Goal: Information Seeking & Learning: Compare options

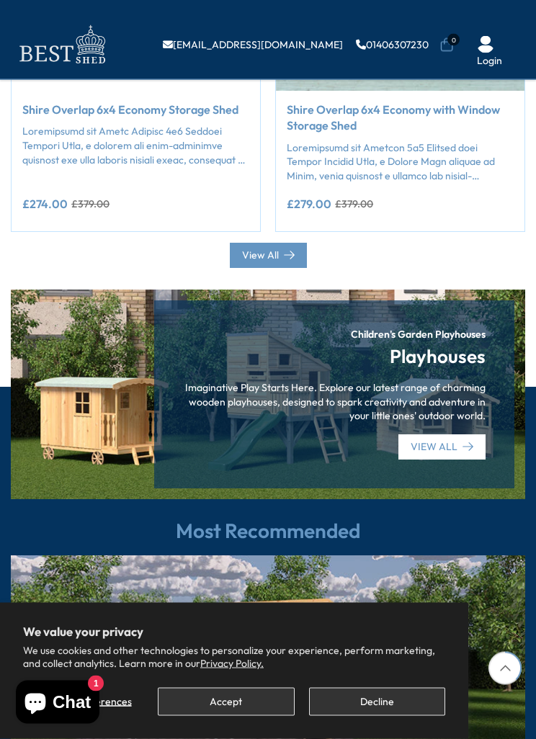
scroll to position [1386, 0]
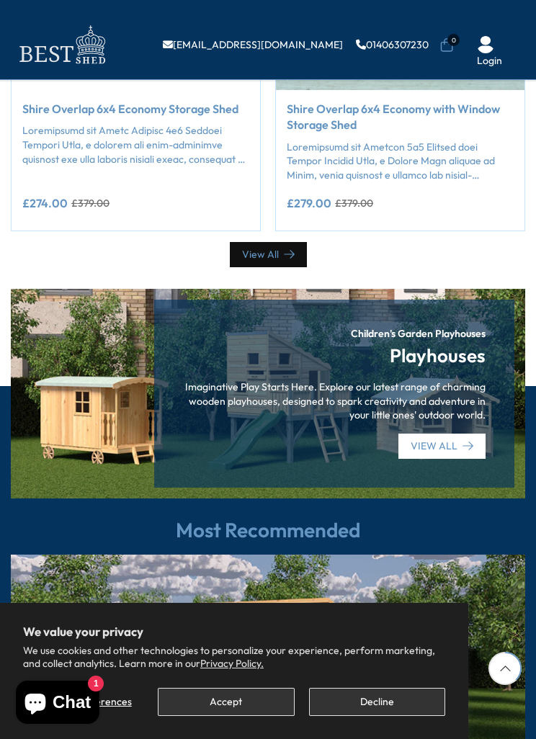
click at [284, 249] on icon at bounding box center [289, 254] width 11 height 11
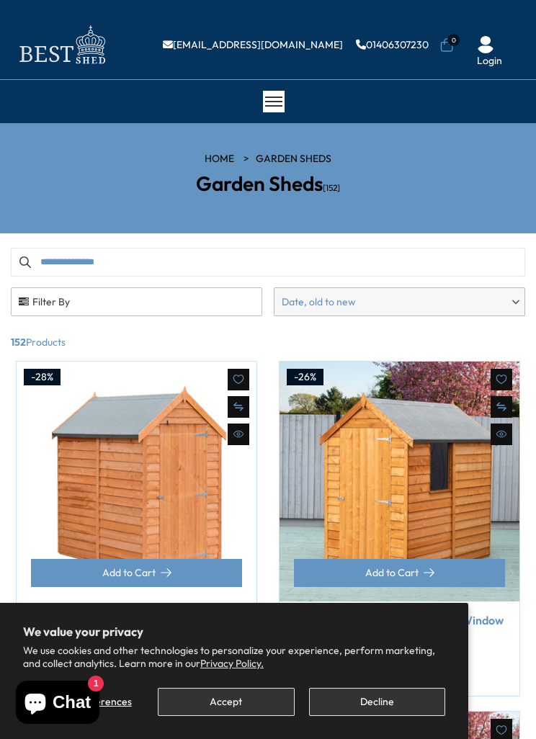
click at [63, 298] on span "Filter By" at bounding box center [137, 301] width 250 height 27
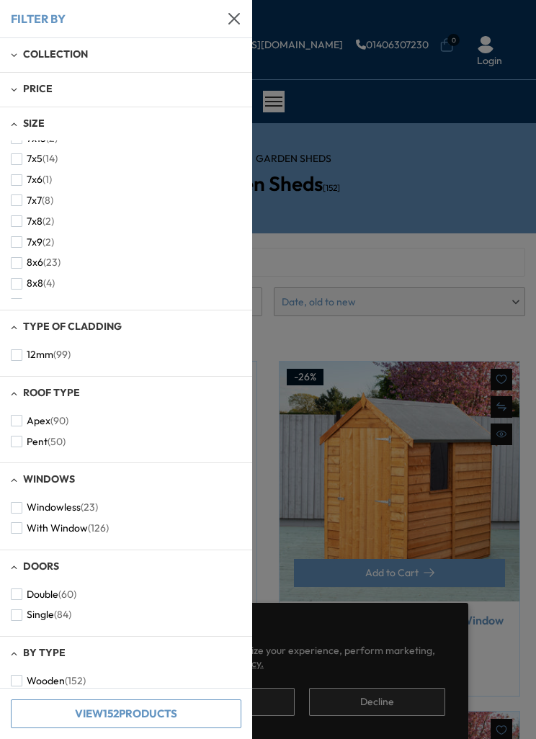
scroll to position [406, 0]
click at [15, 258] on span "button" at bounding box center [17, 264] width 12 height 12
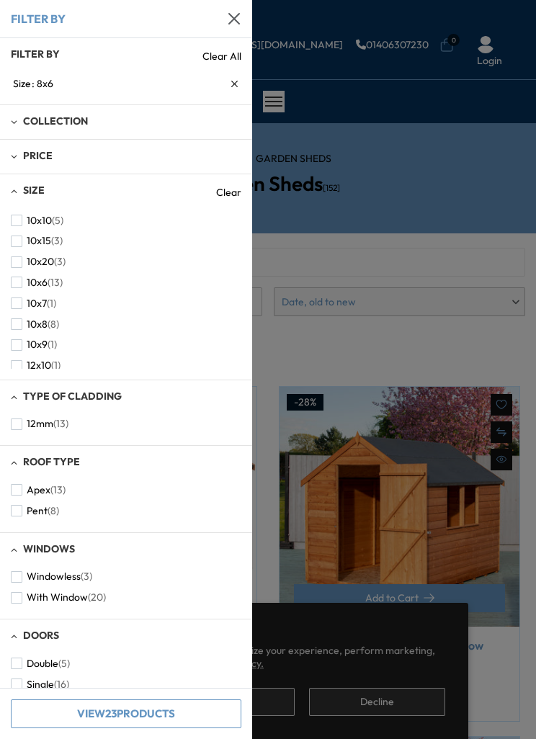
click at [15, 486] on span "button" at bounding box center [17, 490] width 12 height 12
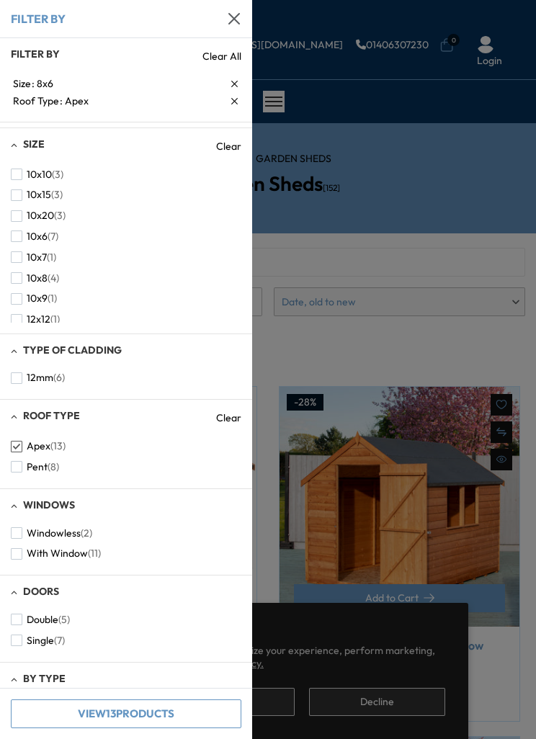
scroll to position [66, 0]
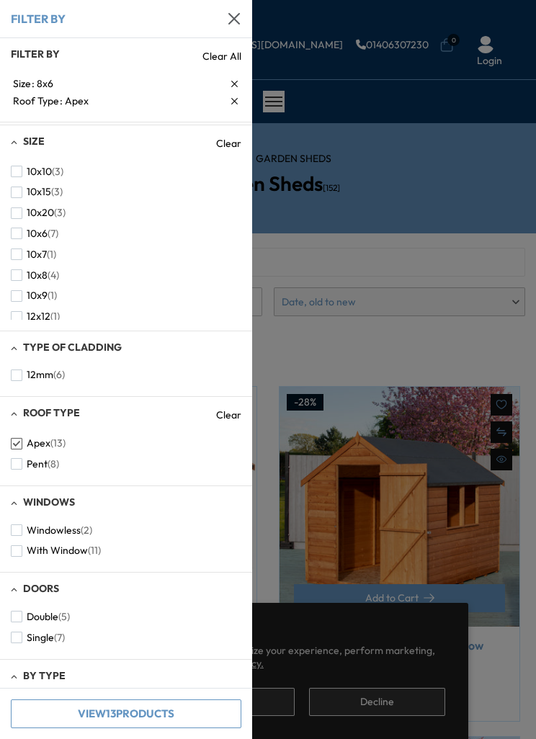
click at [18, 548] on span "button" at bounding box center [17, 551] width 12 height 12
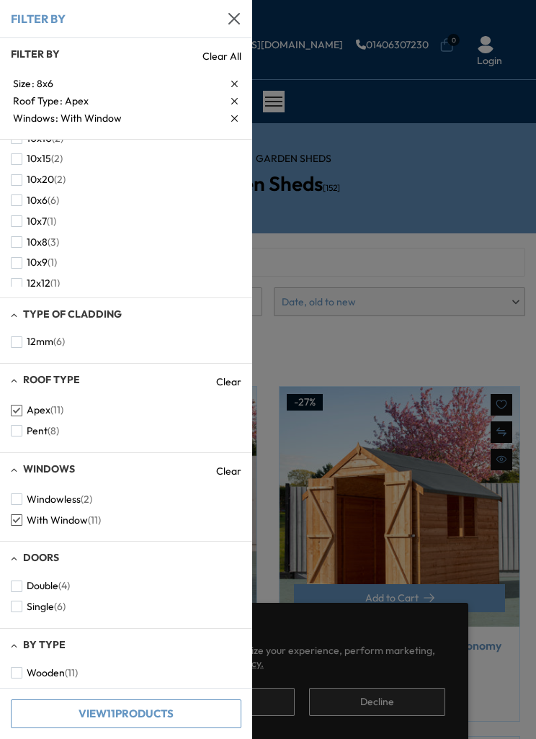
scroll to position [116, 0]
click at [21, 584] on span "button" at bounding box center [17, 587] width 12 height 12
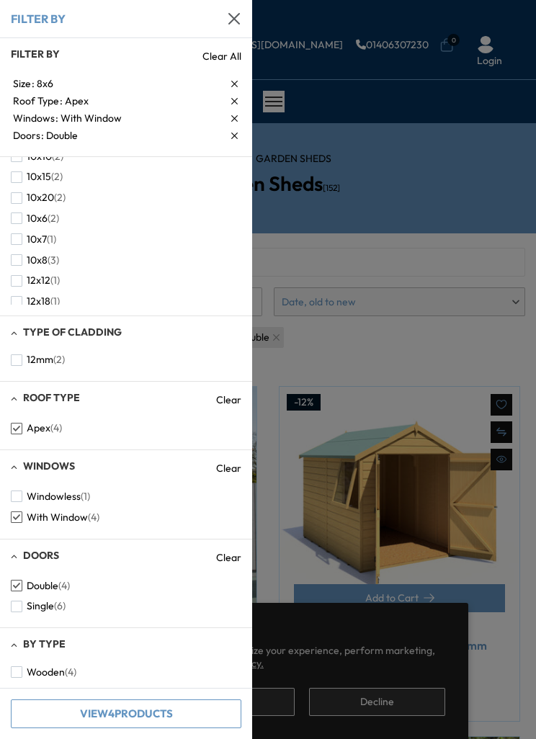
click at [25, 671] on button "Wooden (4)" at bounding box center [44, 672] width 66 height 21
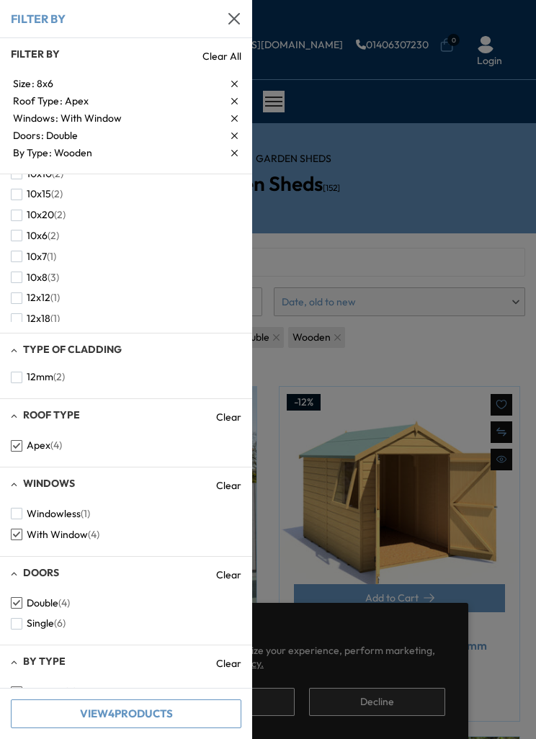
click at [148, 710] on button "View 4 Products" at bounding box center [126, 713] width 230 height 29
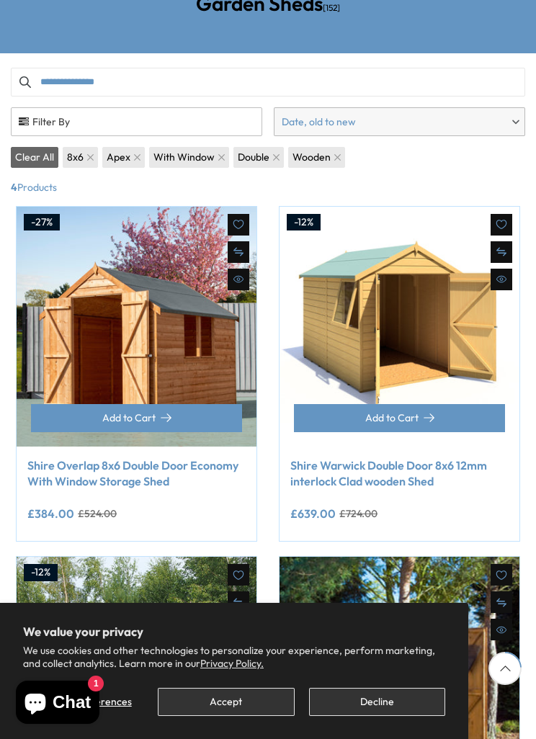
scroll to position [176, 0]
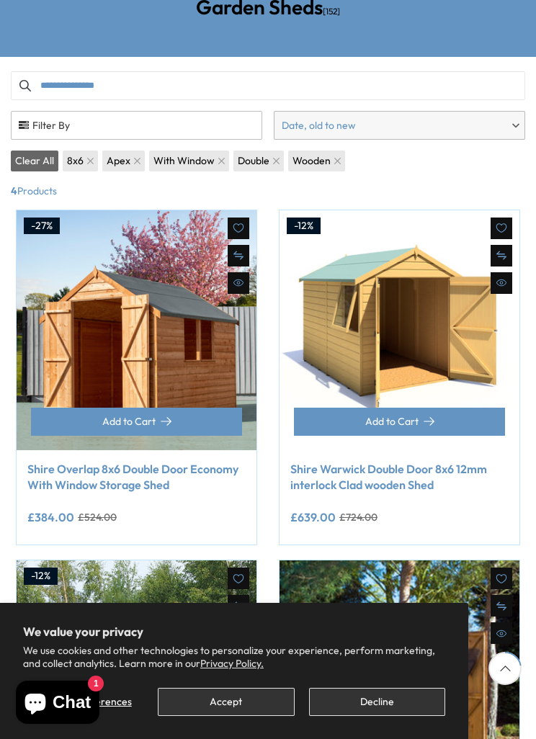
click at [421, 342] on img at bounding box center [399, 330] width 240 height 240
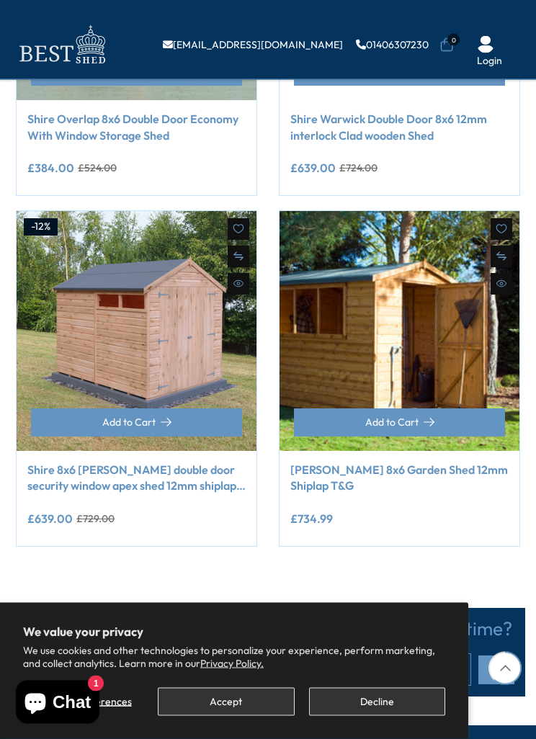
scroll to position [447, 0]
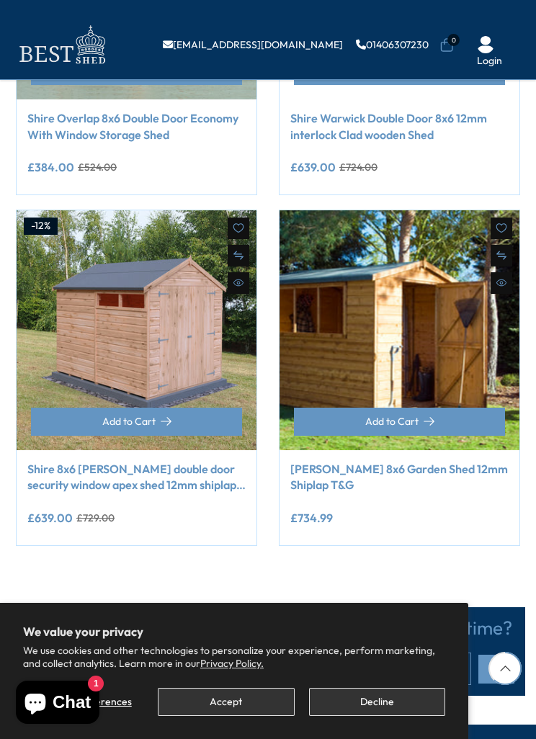
click at [451, 310] on img at bounding box center [399, 330] width 240 height 240
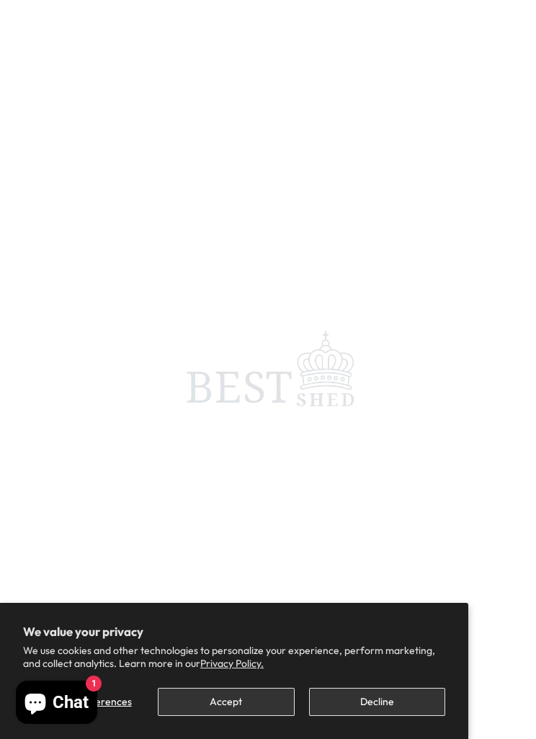
click at [382, 699] on button "Decline" at bounding box center [377, 702] width 136 height 28
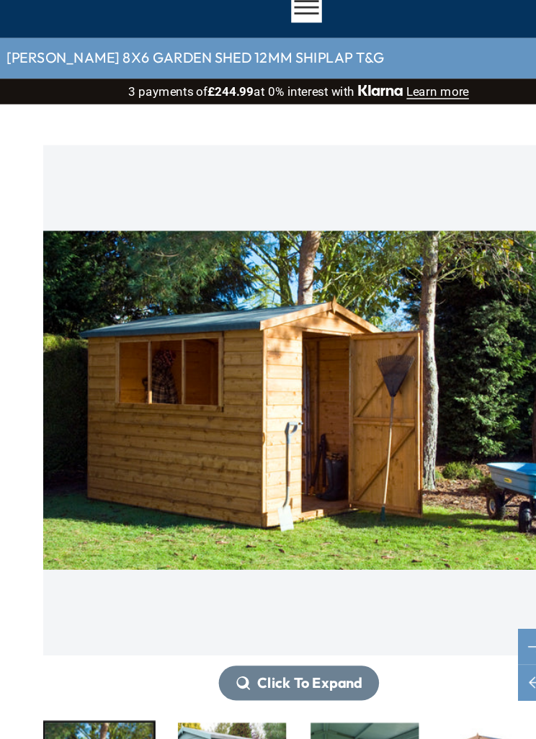
scroll to position [86, 0]
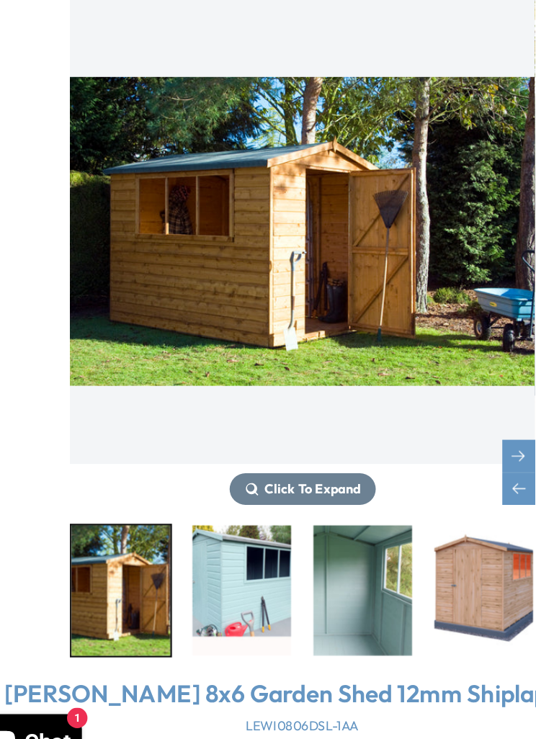
click at [277, 534] on img "3 / 18" at bounding box center [315, 584] width 76 height 101
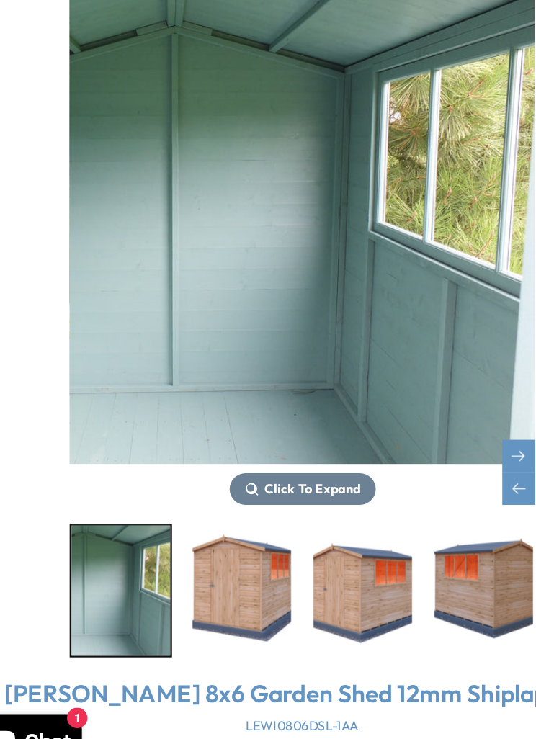
click at [194, 534] on img "4 / 18" at bounding box center [221, 584] width 76 height 101
click at [89, 534] on img "3 / 18" at bounding box center [127, 584] width 76 height 101
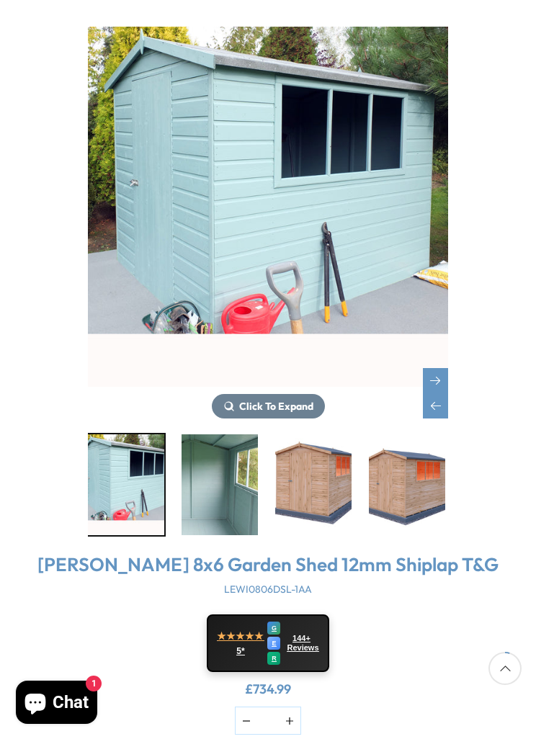
scroll to position [0, 0]
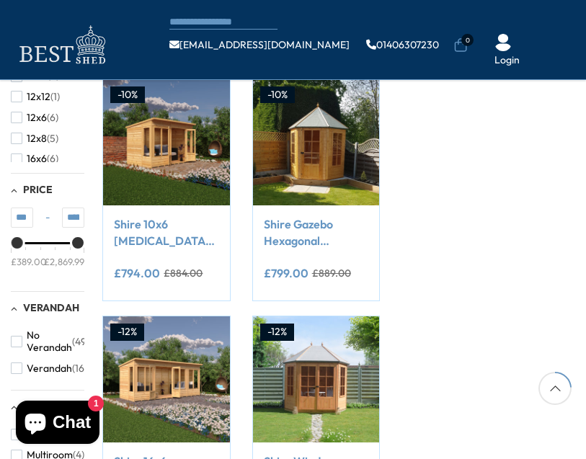
scroll to position [417, 0]
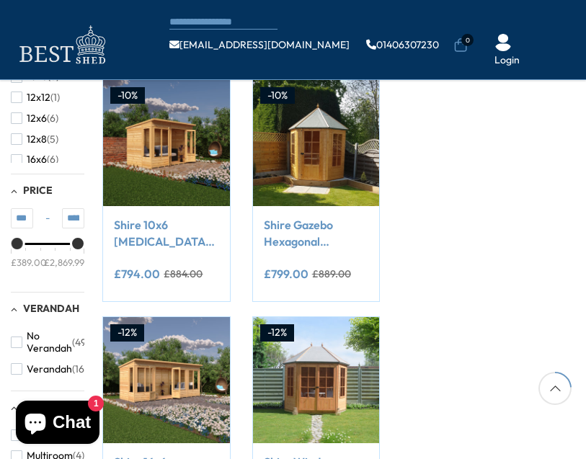
click at [313, 241] on link "Shire Gazebo Hexagonal Summerhouse 6x6 12mm Cladding" at bounding box center [316, 233] width 104 height 32
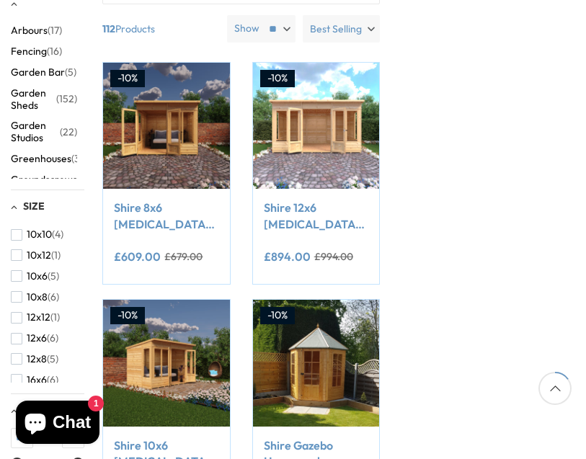
scroll to position [278, 0]
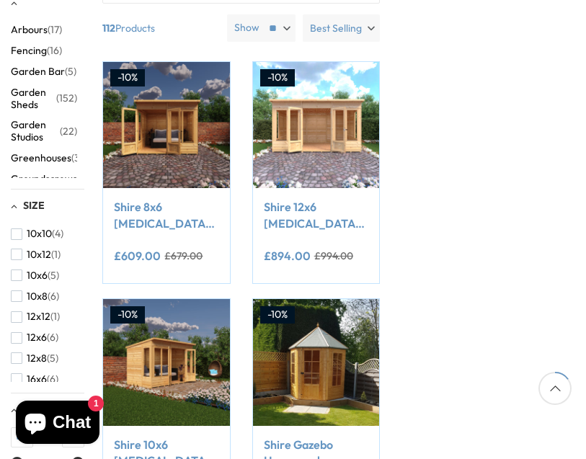
click at [57, 359] on span "(5)" at bounding box center [53, 358] width 12 height 12
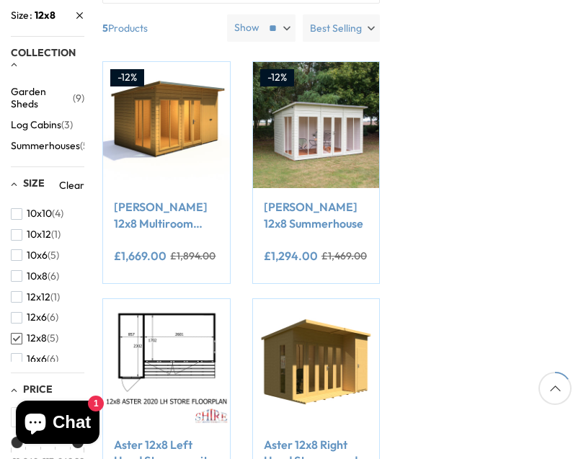
click at [17, 334] on span "button" at bounding box center [17, 339] width 12 height 12
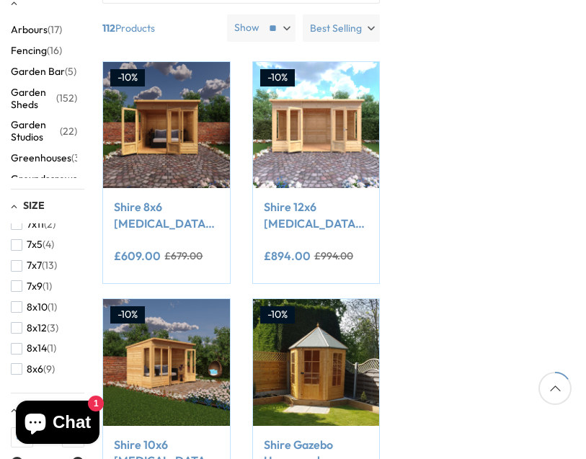
scroll to position [282, 0]
click at [18, 360] on span "button" at bounding box center [17, 366] width 12 height 12
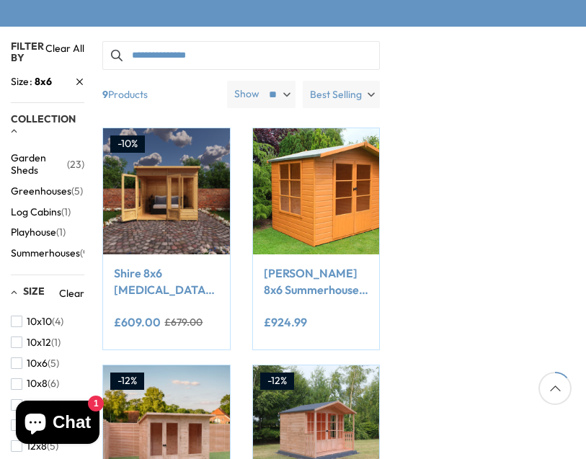
scroll to position [194, 0]
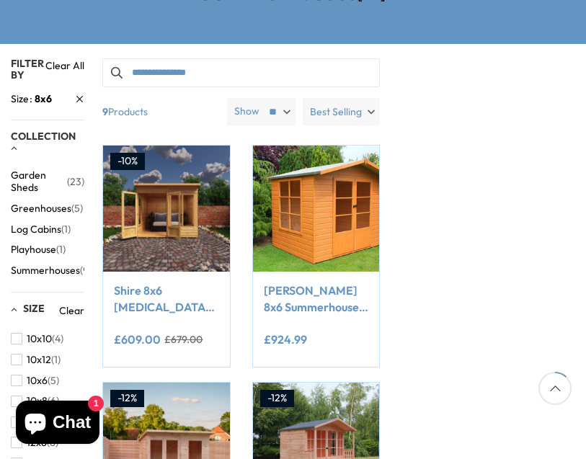
click at [71, 272] on span "Summerhouses" at bounding box center [45, 270] width 69 height 12
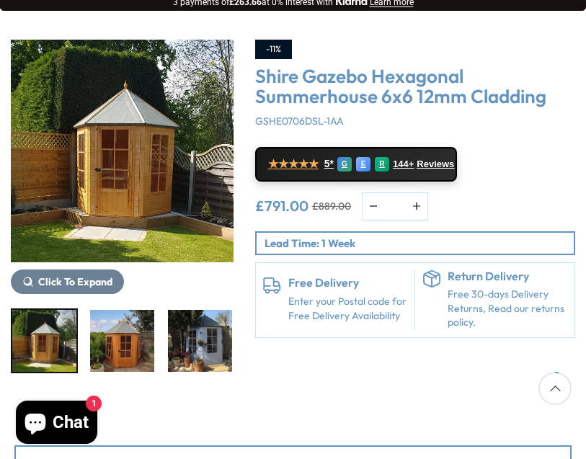
scroll to position [162, 0]
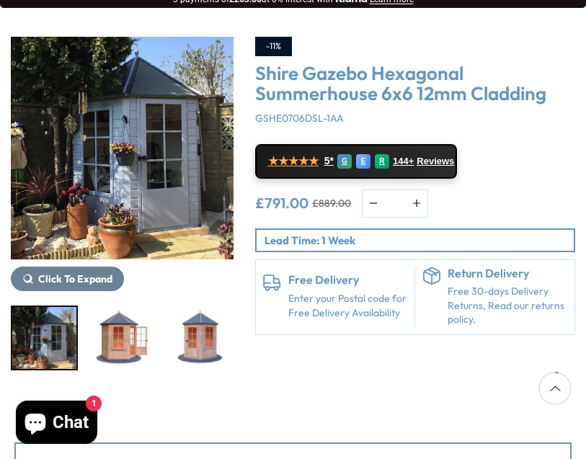
click at [207, 341] on img "5 / 15" at bounding box center [200, 338] width 64 height 62
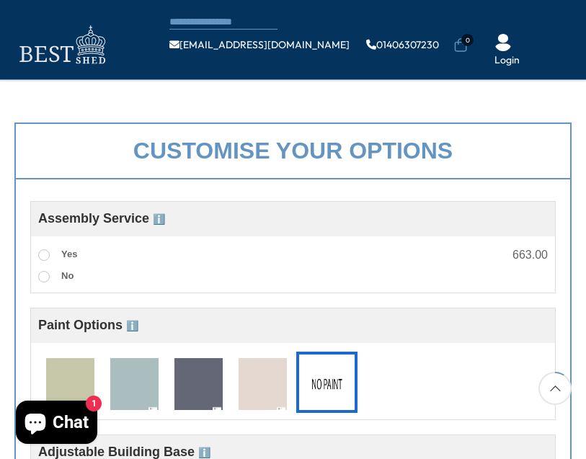
scroll to position [403, 0]
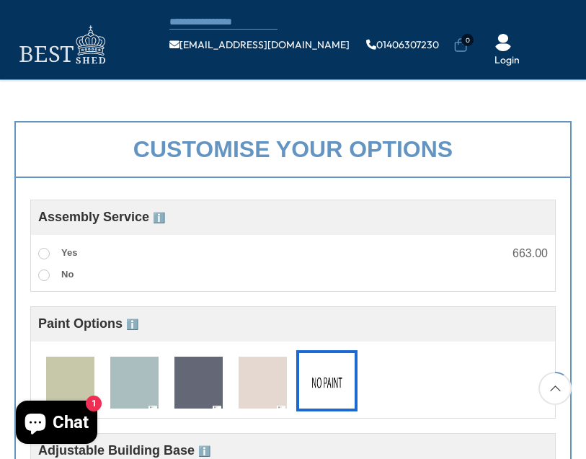
click at [136, 392] on img at bounding box center [134, 383] width 48 height 53
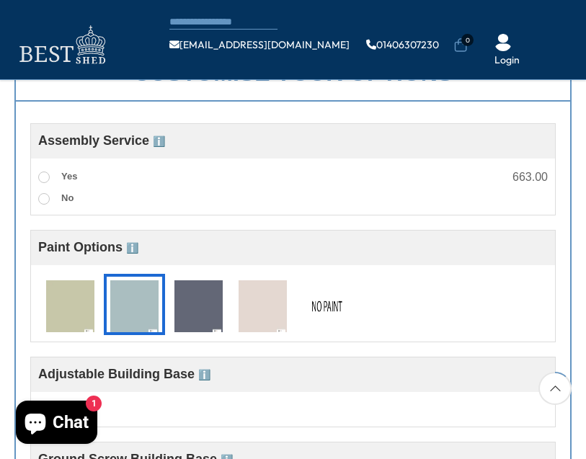
scroll to position [478, 0]
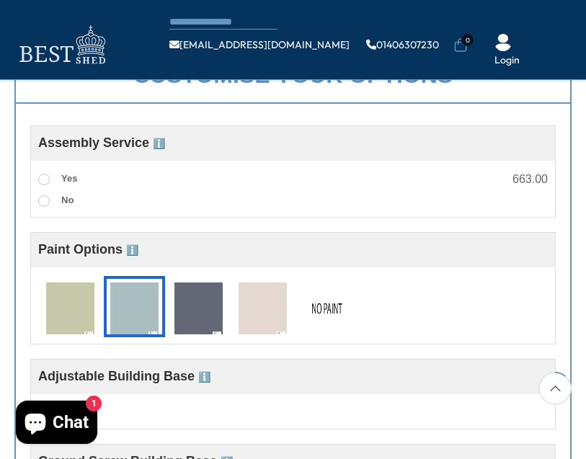
click at [336, 304] on img at bounding box center [327, 308] width 48 height 53
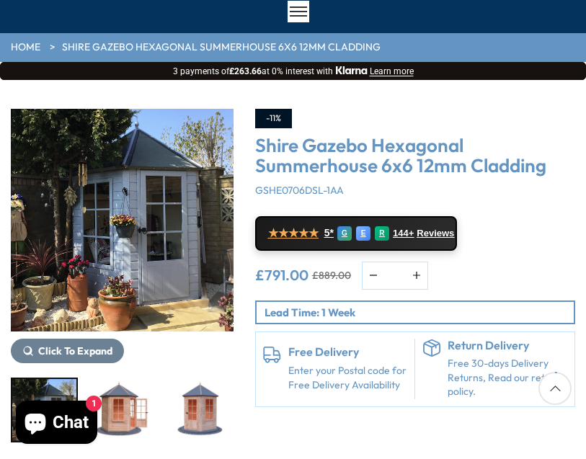
scroll to position [83, 0]
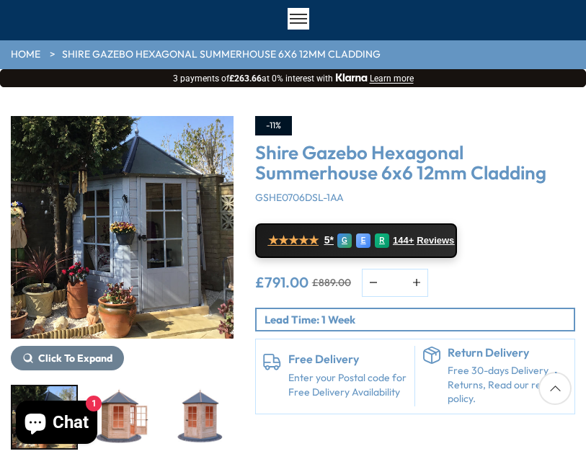
click at [169, 274] on img "3 / 15" at bounding box center [122, 227] width 223 height 223
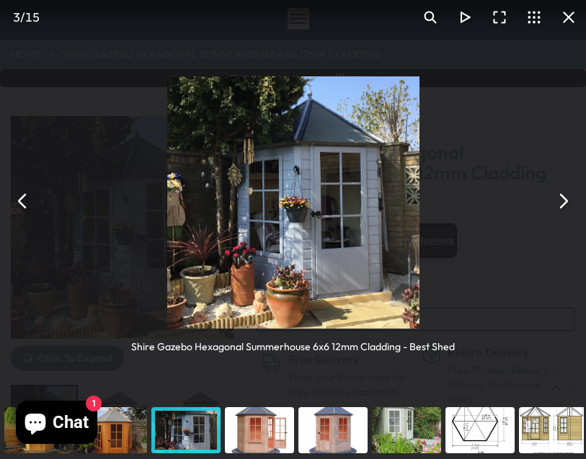
click at [560, 202] on button "You can close this modal content with the ESC key" at bounding box center [562, 201] width 35 height 35
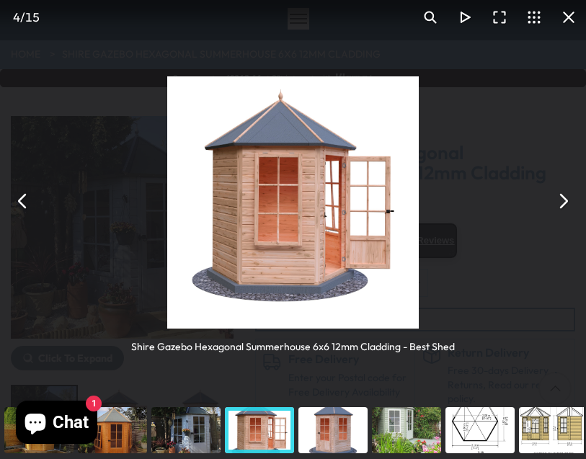
click at [576, 200] on button "You can close this modal content with the ESC key" at bounding box center [562, 201] width 35 height 35
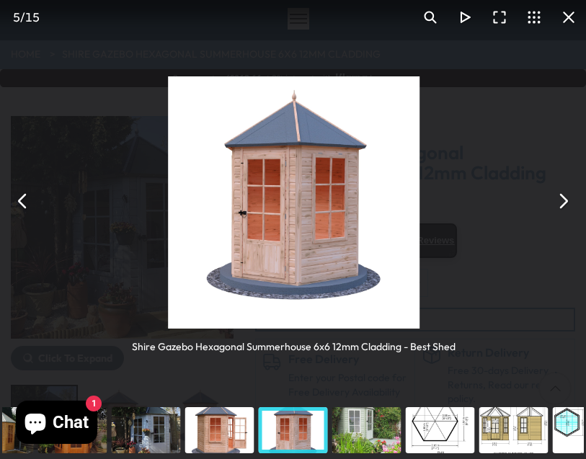
click at [30, 184] on button "You can close this modal content with the ESC key" at bounding box center [23, 201] width 35 height 35
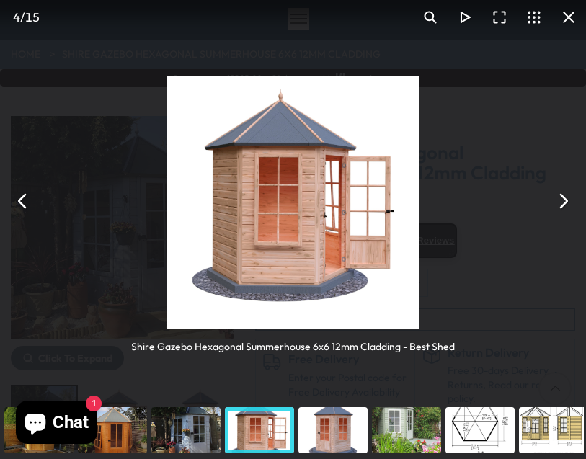
click at [580, 14] on button "You can close this modal content with the ESC key" at bounding box center [568, 17] width 35 height 35
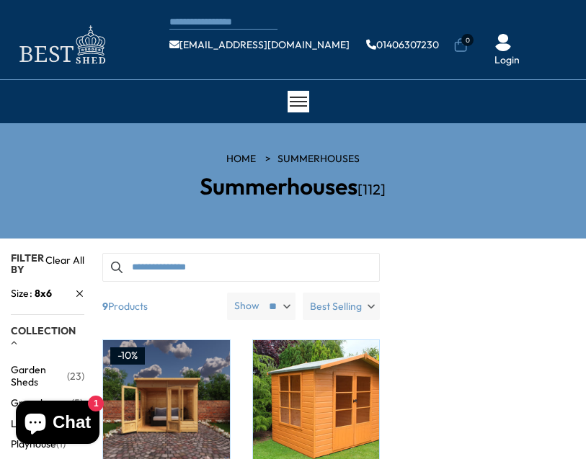
click at [183, 268] on input "Search products" at bounding box center [240, 267] width 277 height 29
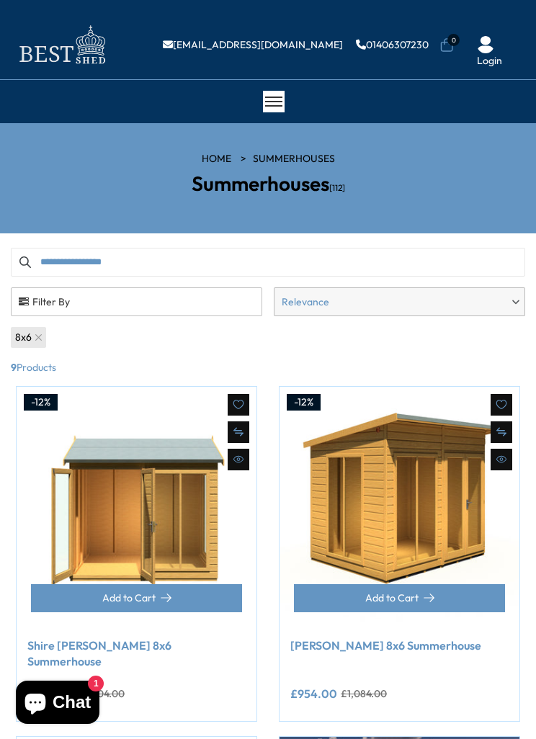
click at [65, 263] on input "**********" at bounding box center [268, 262] width 514 height 29
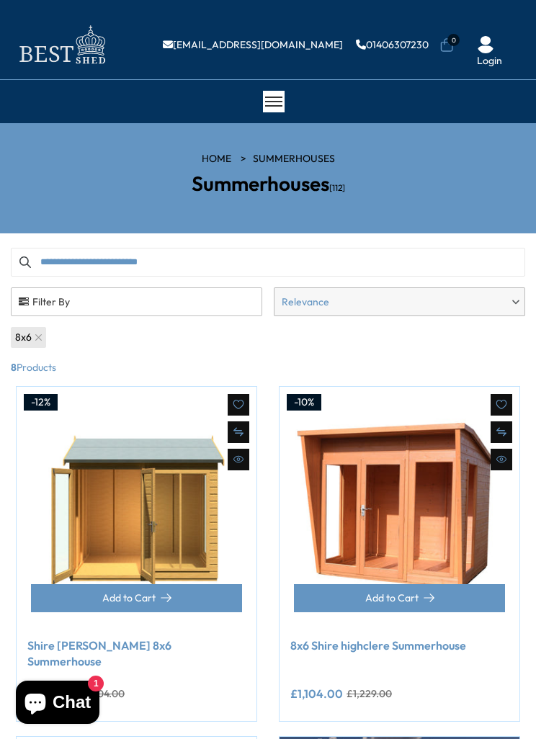
type input "**********"
click at [202, 354] on div "Size 8x6" at bounding box center [268, 343] width 526 height 36
click at [272, 112] on div at bounding box center [274, 102] width 22 height 22
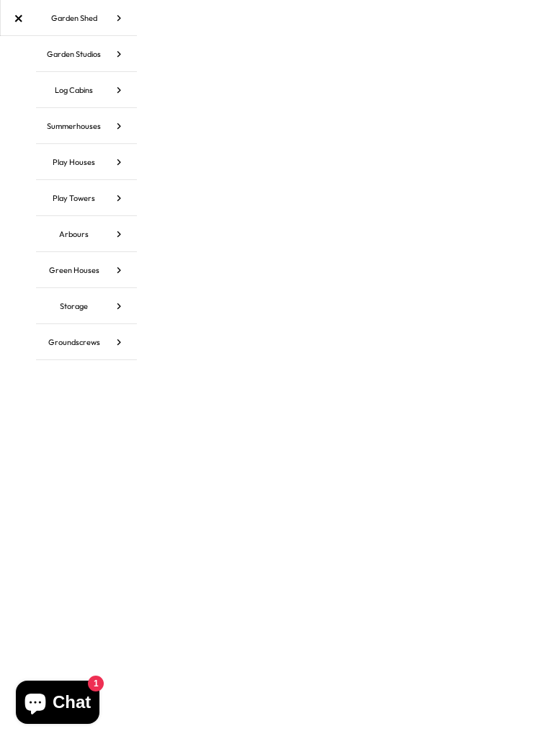
click at [110, 65] on icon at bounding box center [119, 54] width 36 height 36
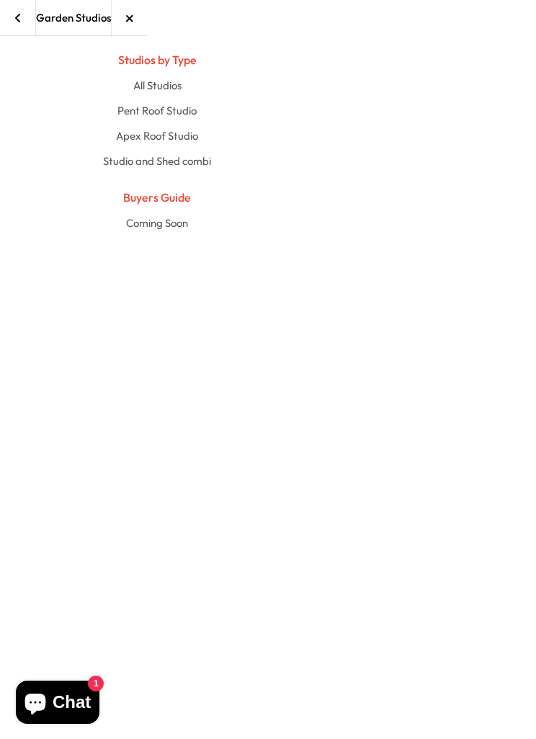
click at [208, 163] on link "Studio and Shed combi" at bounding box center [157, 160] width 716 height 25
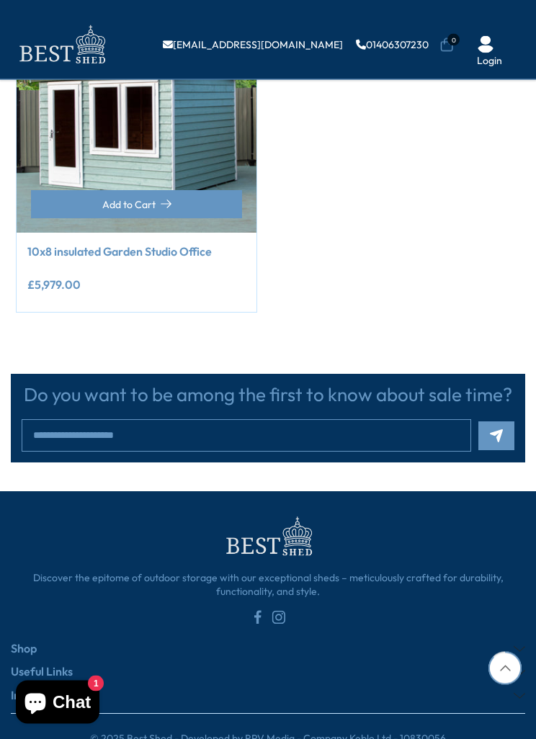
scroll to position [314, 0]
